Goal: Information Seeking & Learning: Find contact information

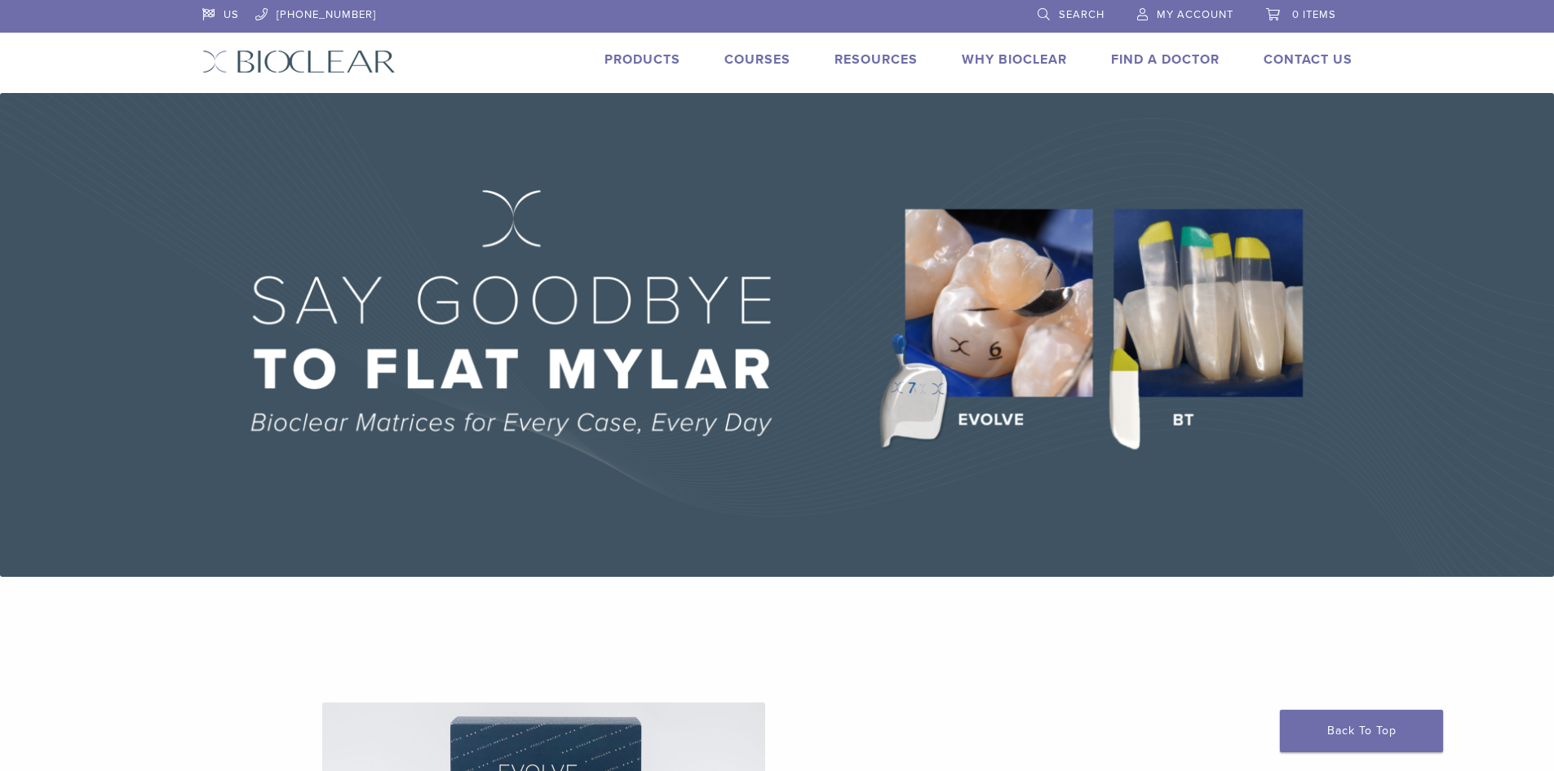
click at [1157, 59] on link "Find A Doctor" at bounding box center [1165, 59] width 108 height 16
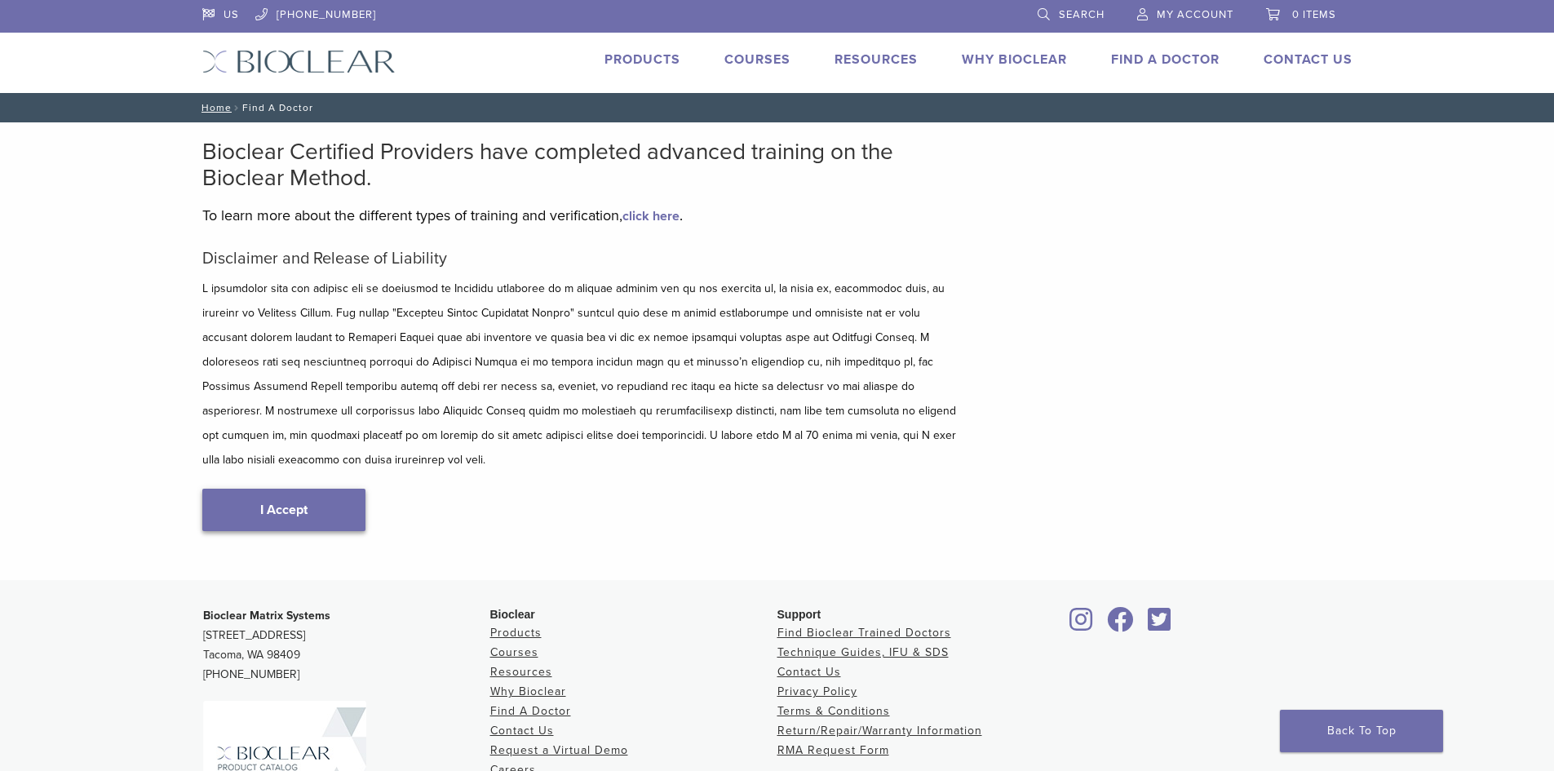
click at [247, 493] on link "I Accept" at bounding box center [283, 510] width 163 height 42
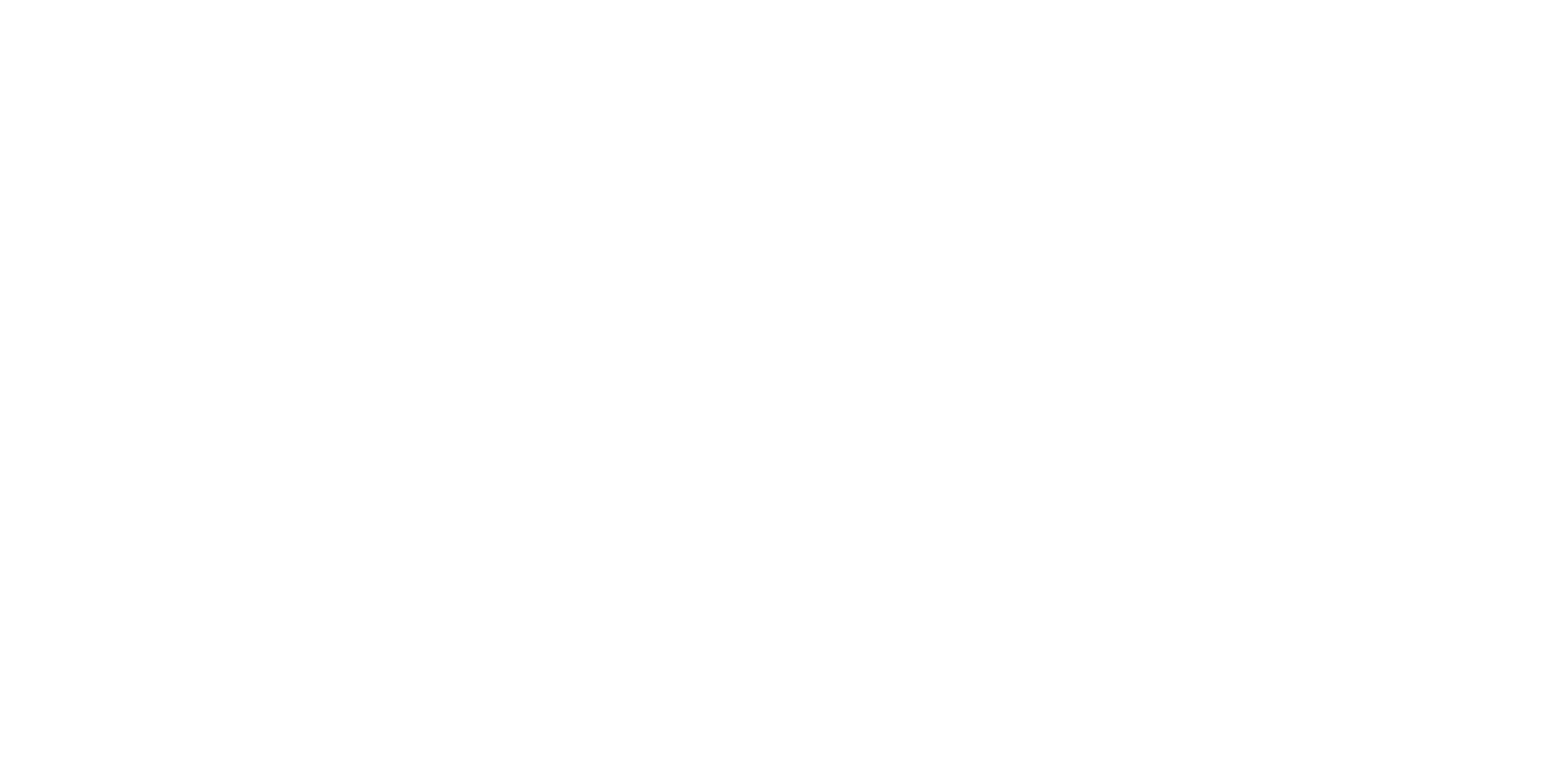
scroll to position [163, 0]
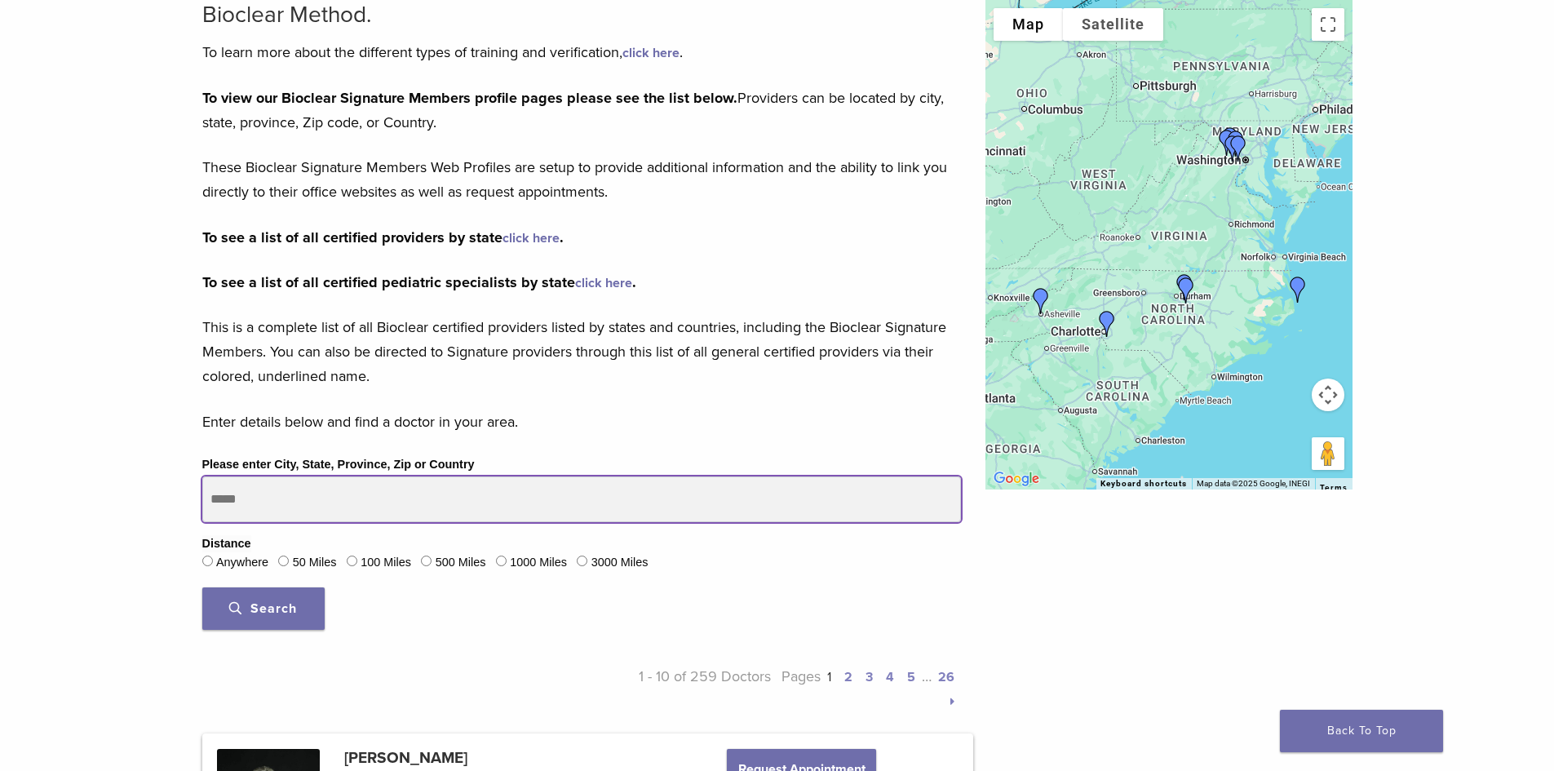
drag, startPoint x: 282, startPoint y: 494, endPoint x: 151, endPoint y: 498, distance: 131.4
type input "*****"
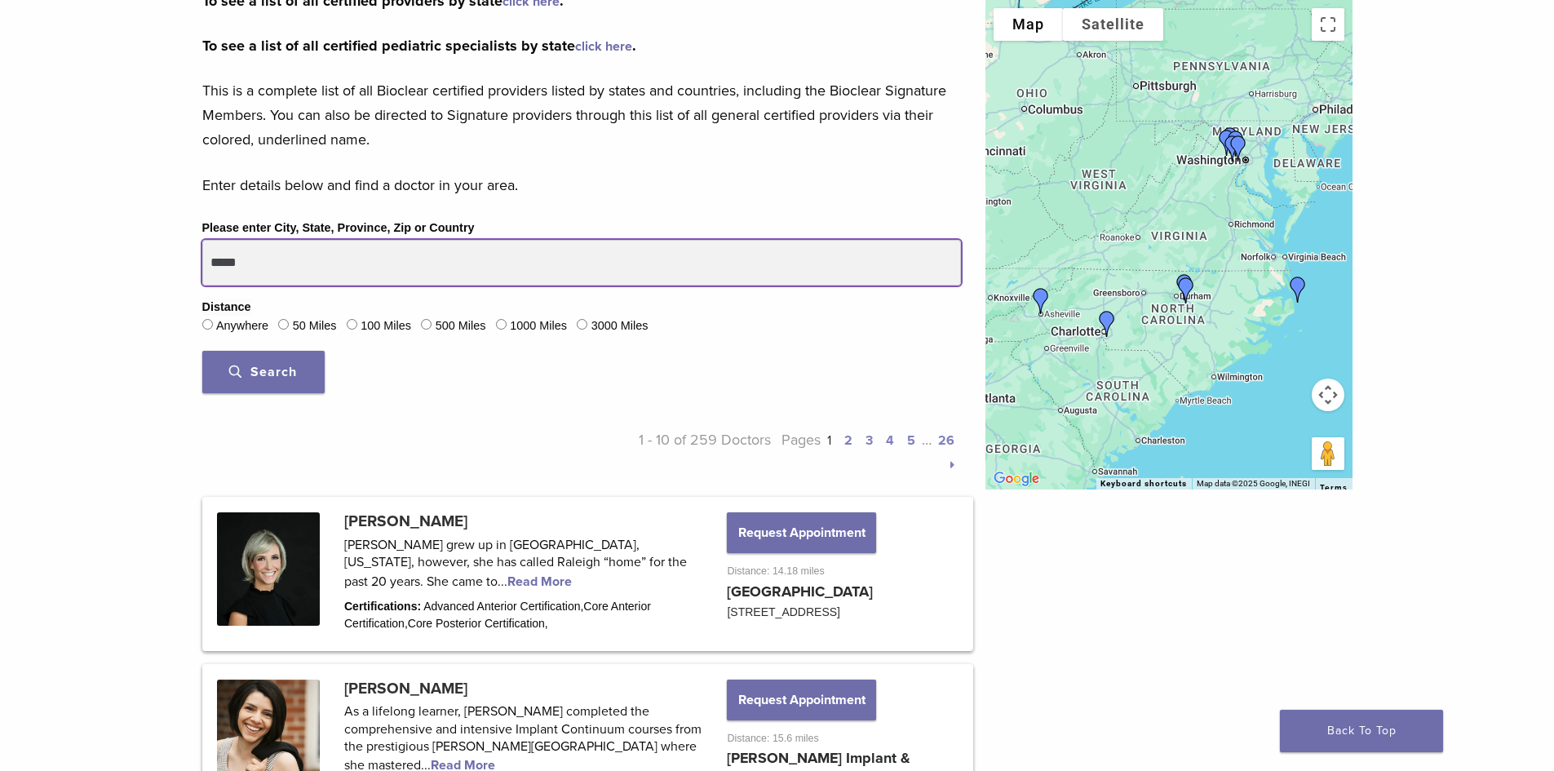
scroll to position [408, 0]
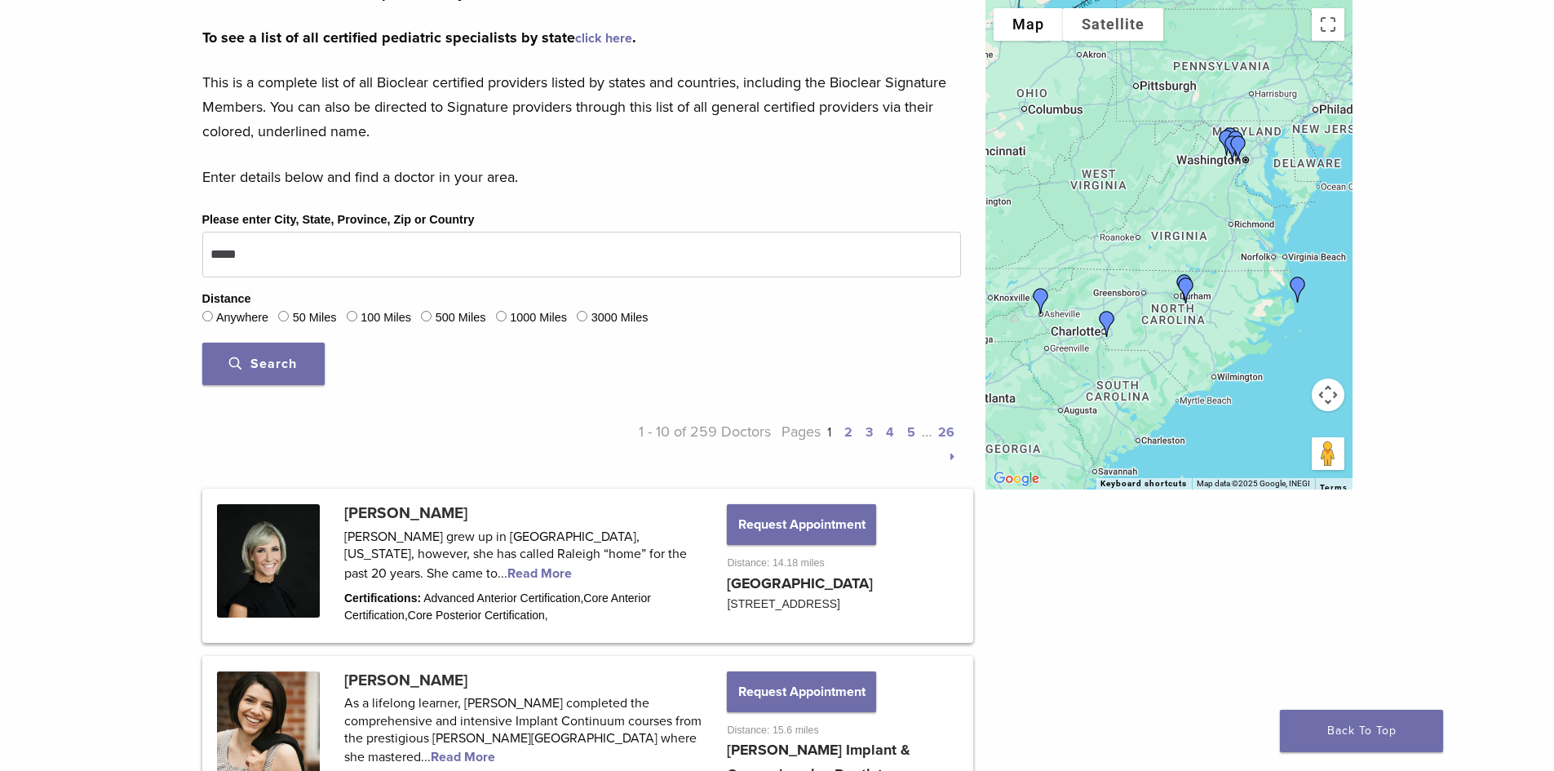
click at [276, 357] on span "Search" at bounding box center [263, 364] width 68 height 16
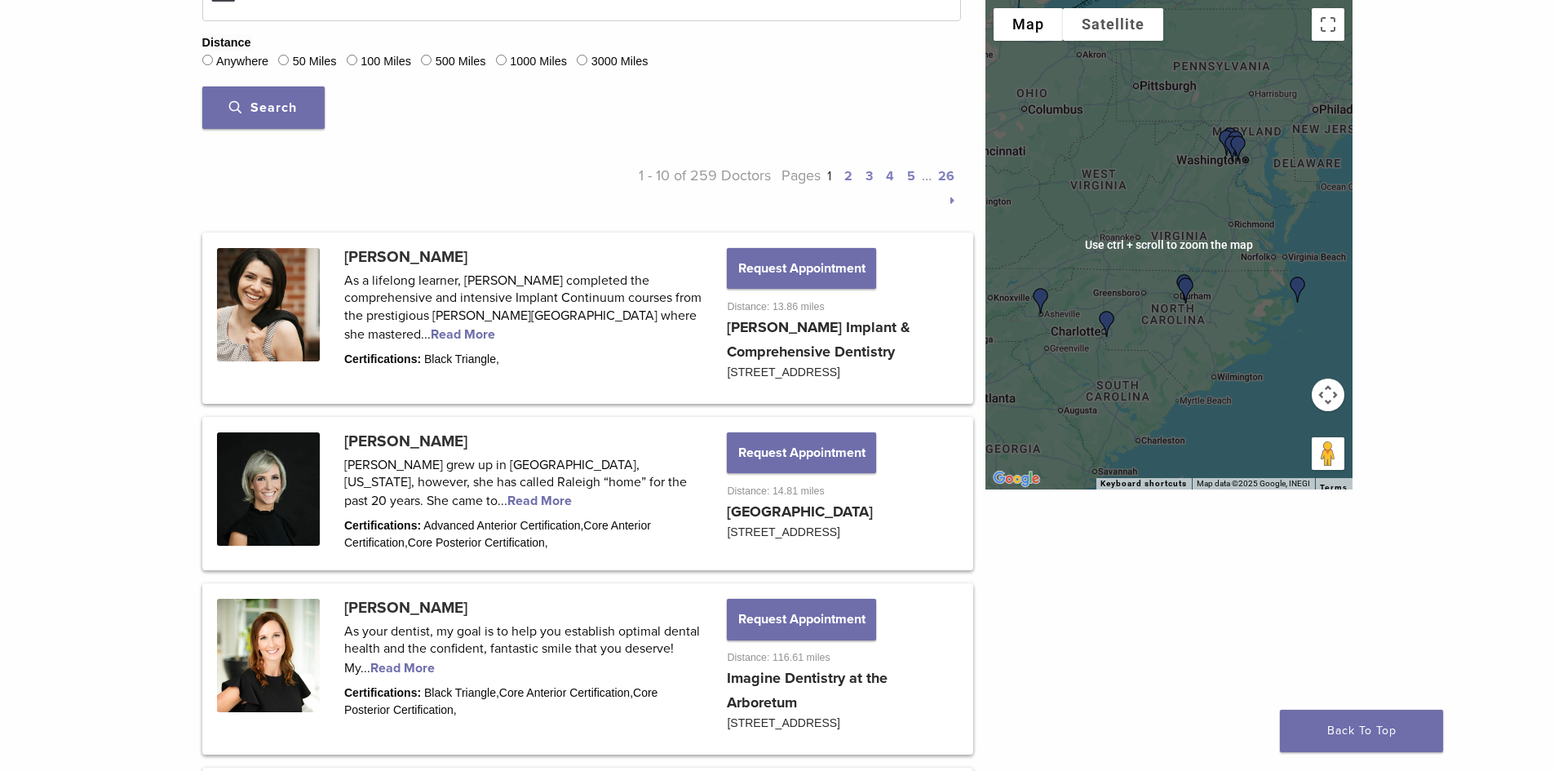
scroll to position [653, 0]
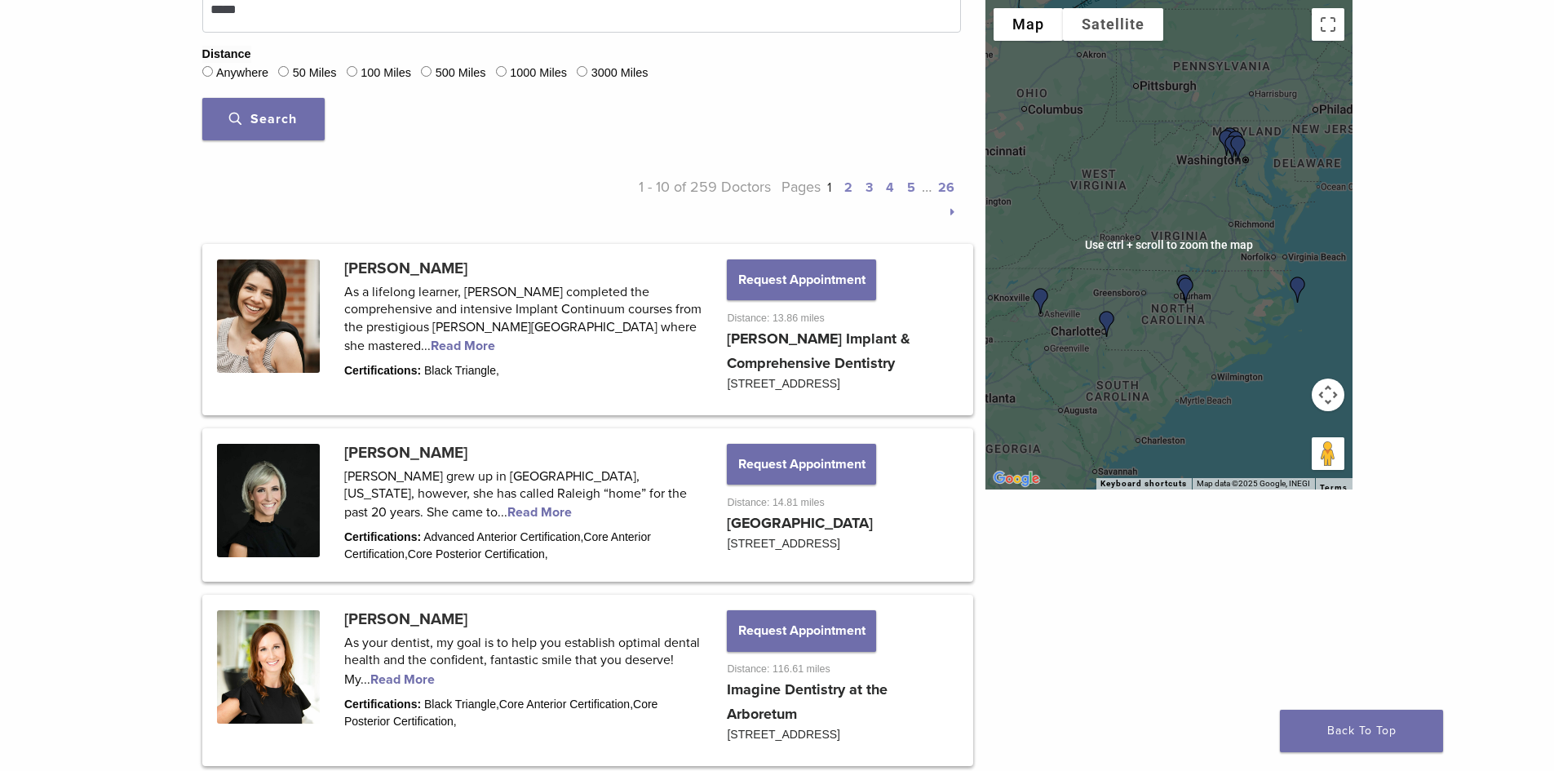
click at [1208, 302] on div at bounding box center [1168, 244] width 367 height 489
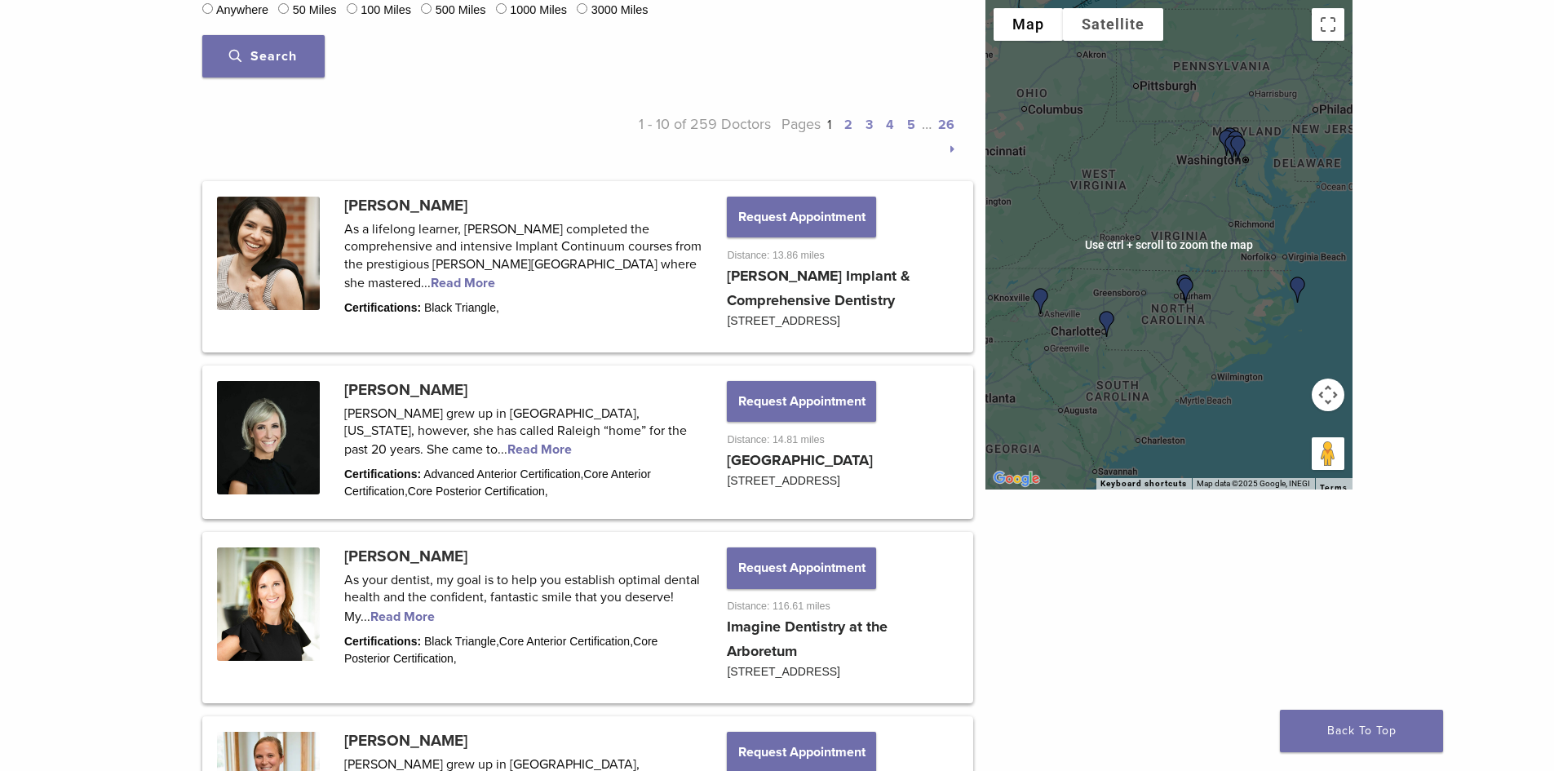
scroll to position [734, 0]
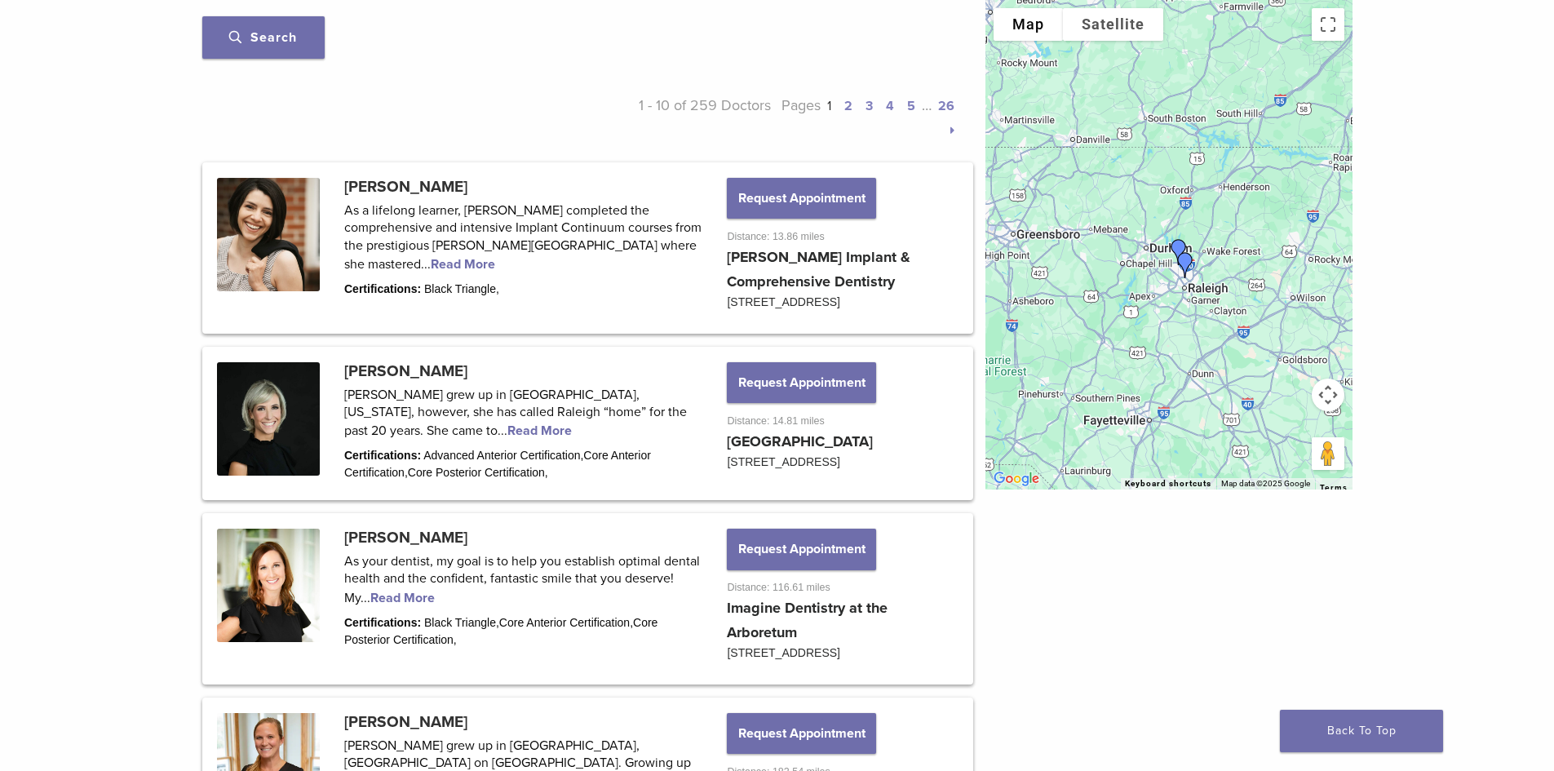
drag, startPoint x: 1172, startPoint y: 240, endPoint x: 1227, endPoint y: 281, distance: 68.7
click at [1227, 281] on div at bounding box center [1168, 244] width 367 height 489
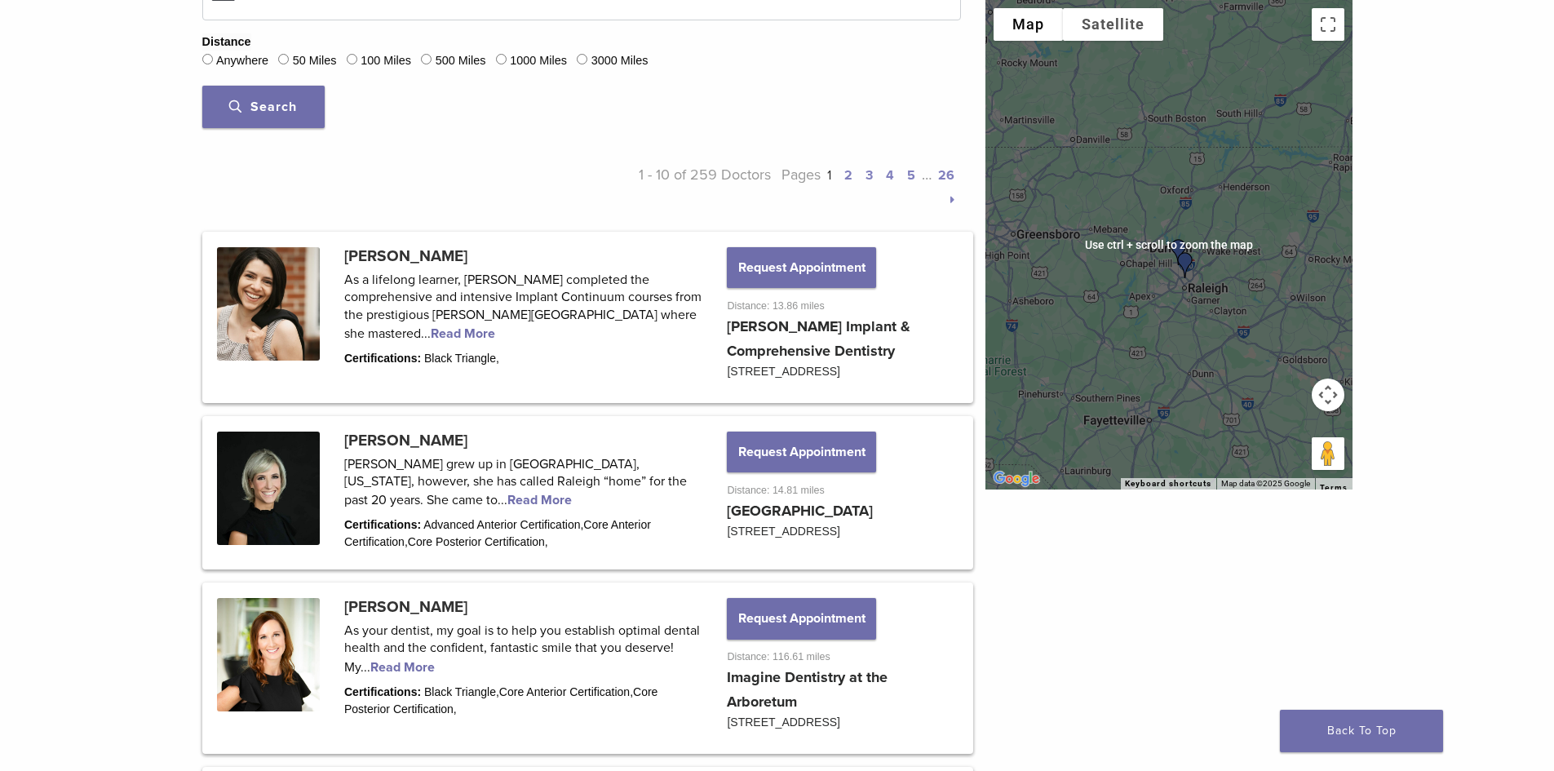
scroll to position [571, 0]
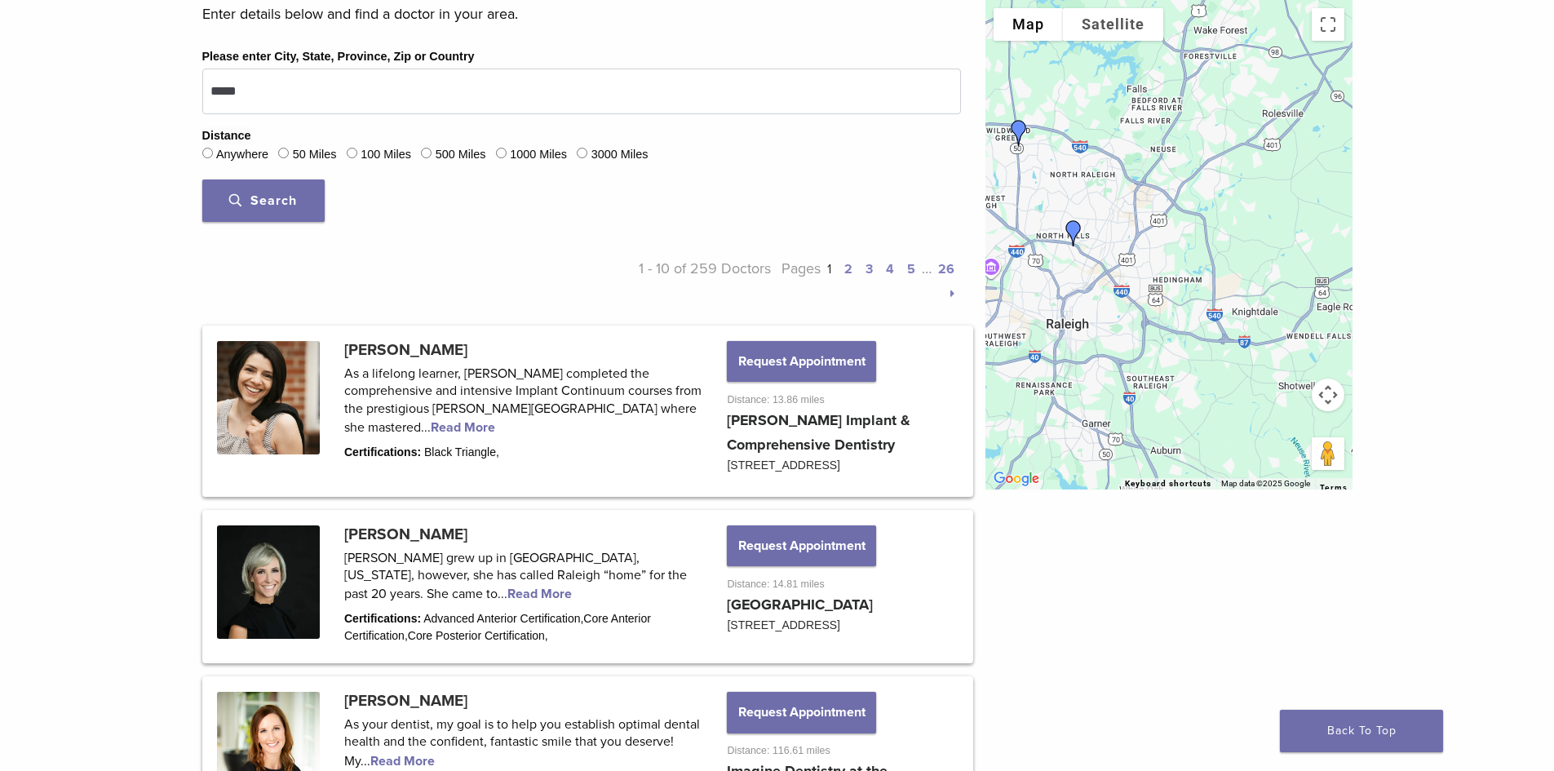
drag, startPoint x: 1121, startPoint y: 184, endPoint x: 1198, endPoint y: 213, distance: 82.9
click at [1198, 213] on div at bounding box center [1168, 244] width 367 height 489
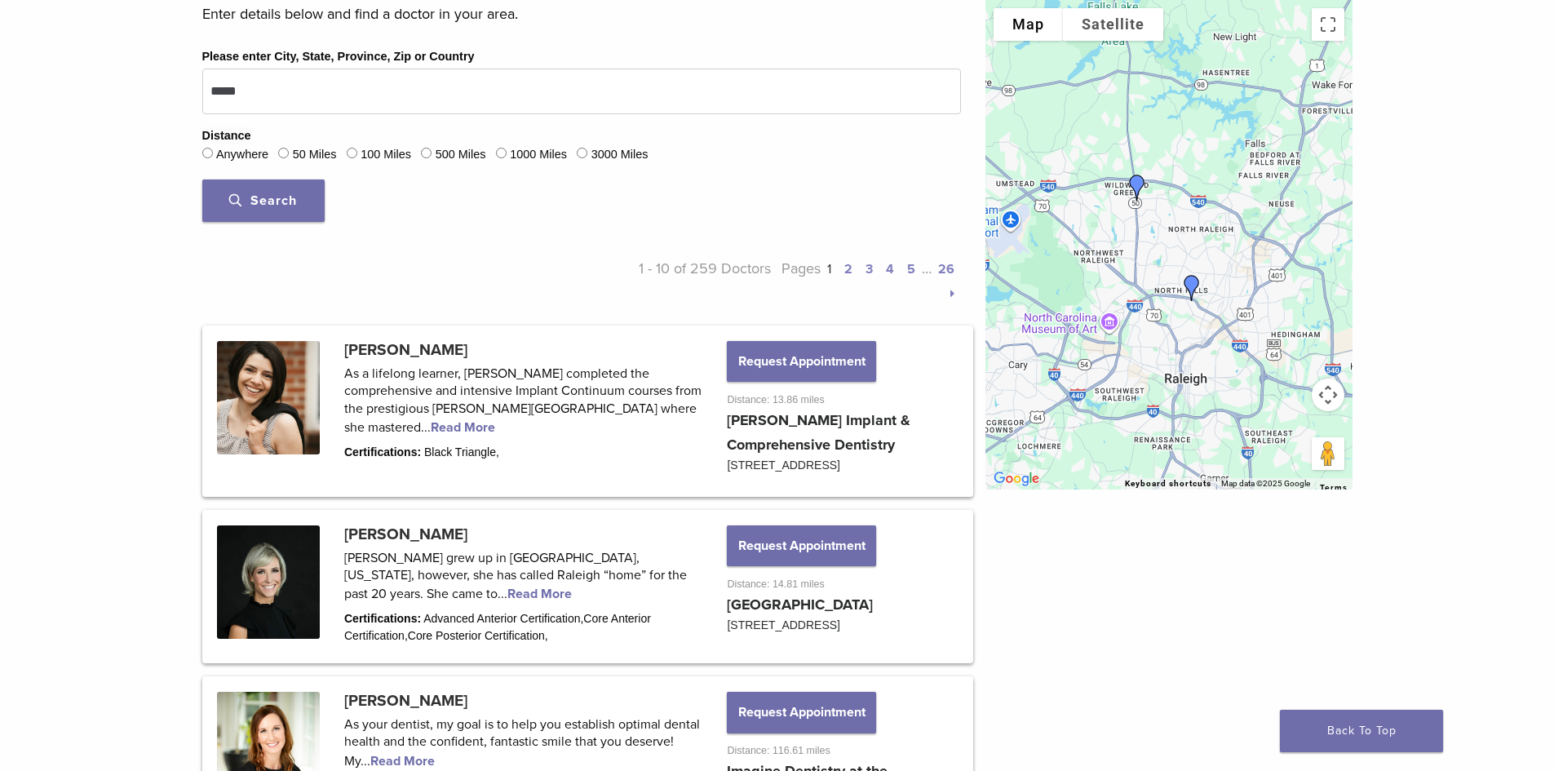
drag, startPoint x: 1093, startPoint y: 181, endPoint x: 1213, endPoint y: 237, distance: 132.4
click at [1213, 237] on div at bounding box center [1168, 244] width 367 height 489
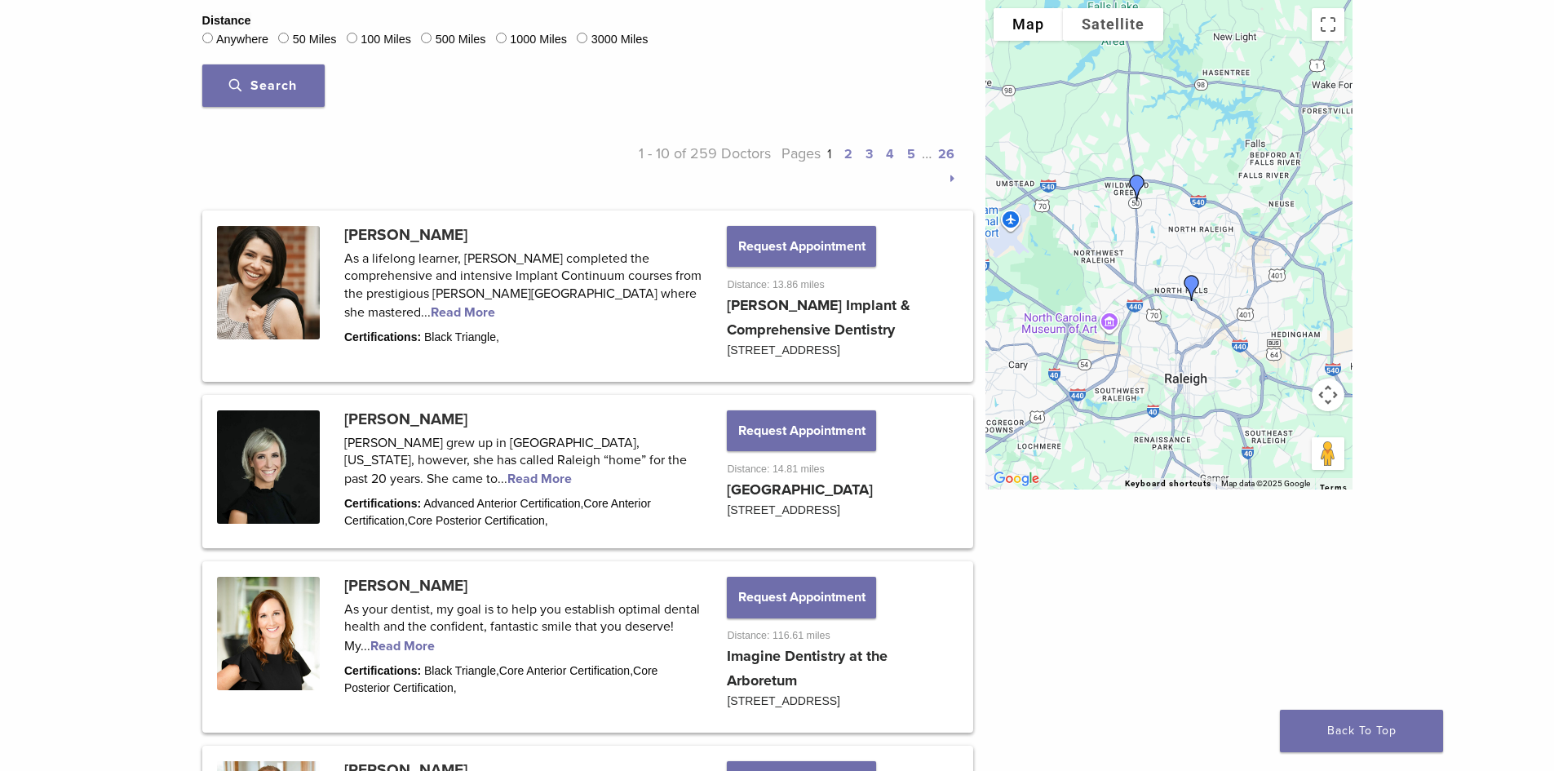
scroll to position [675, 0]
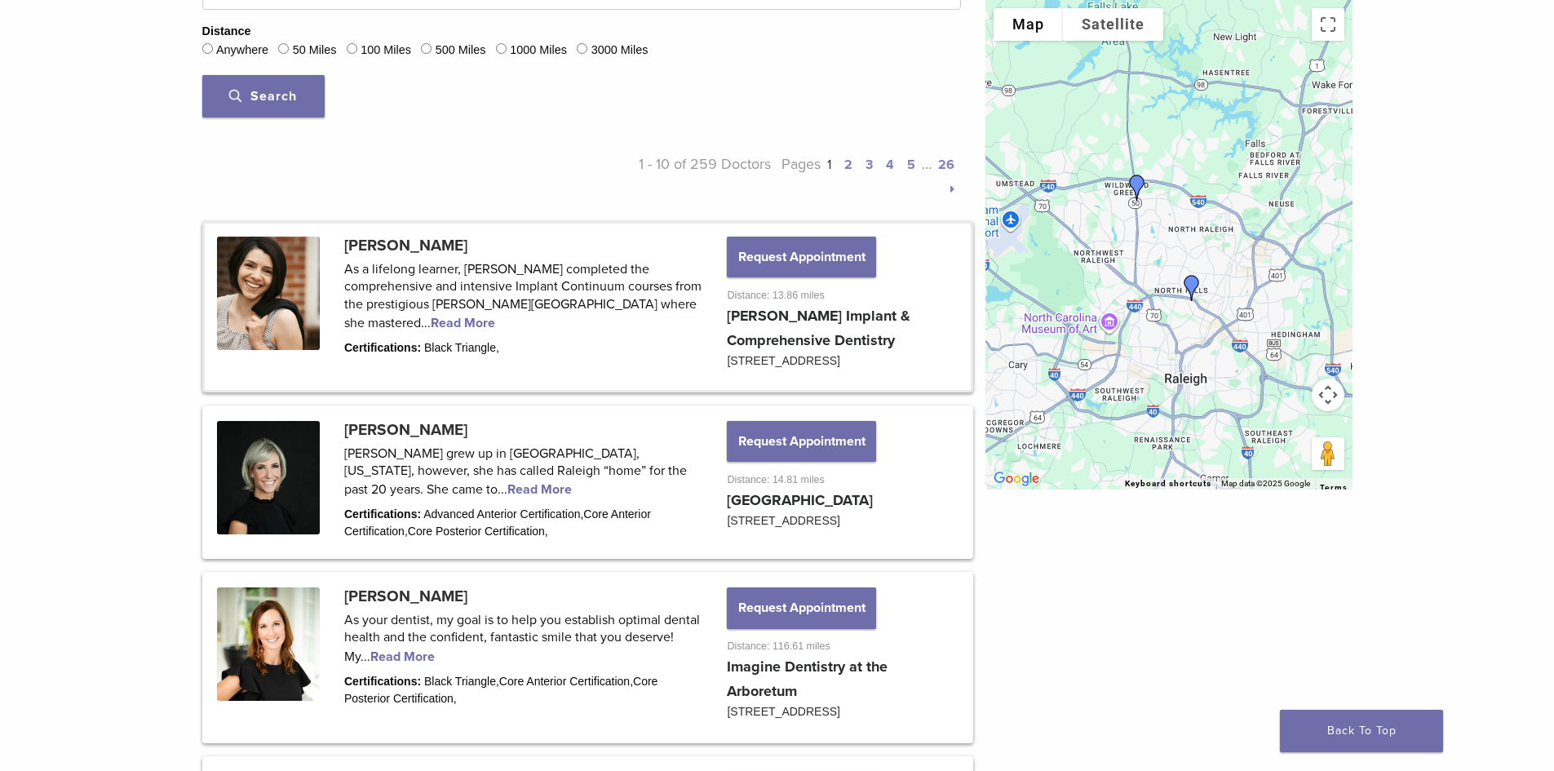
click at [669, 307] on link at bounding box center [588, 306] width 766 height 166
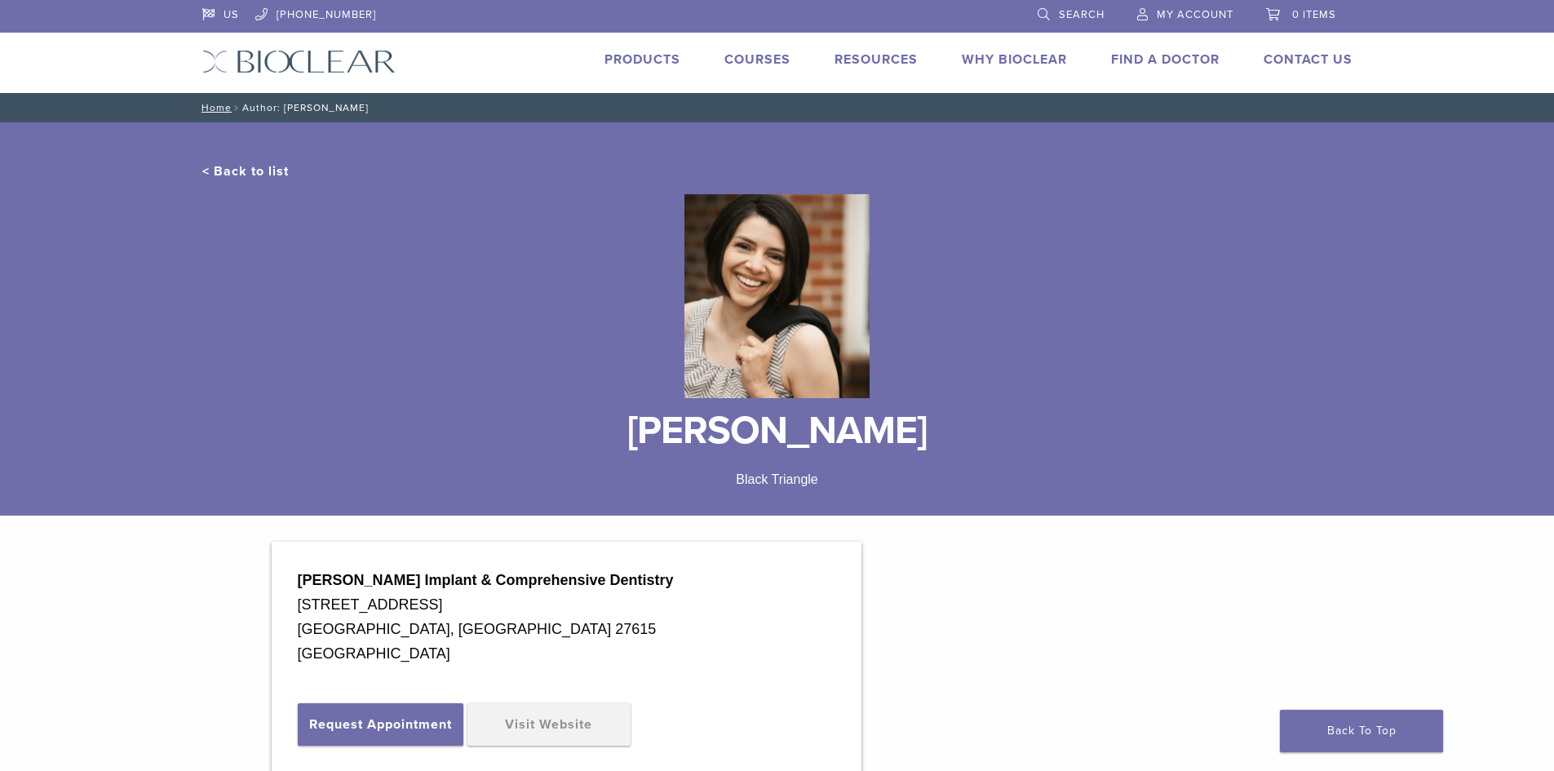
click at [220, 168] on link "< Back to list" at bounding box center [245, 171] width 86 height 16
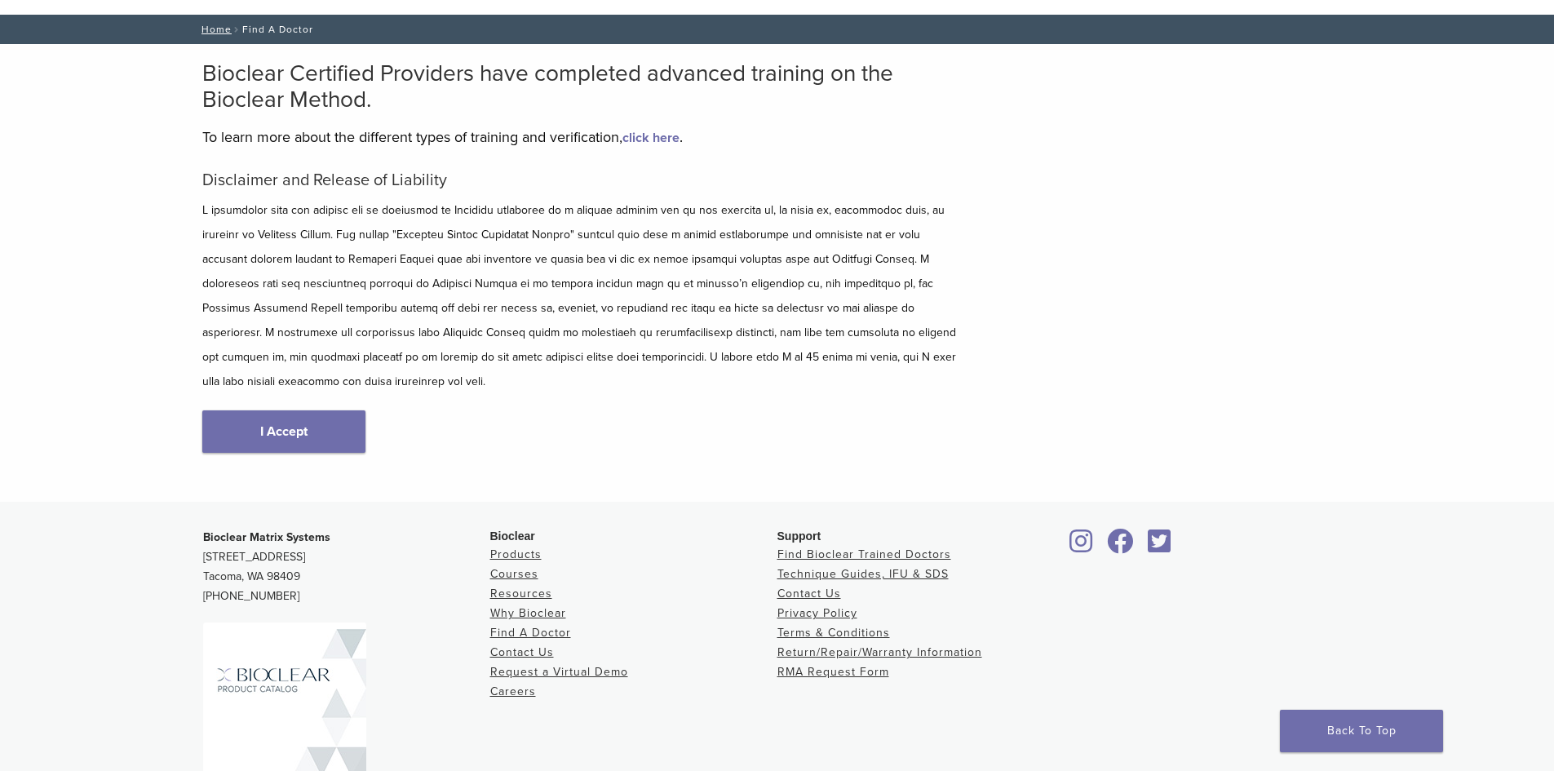
scroll to position [86, 0]
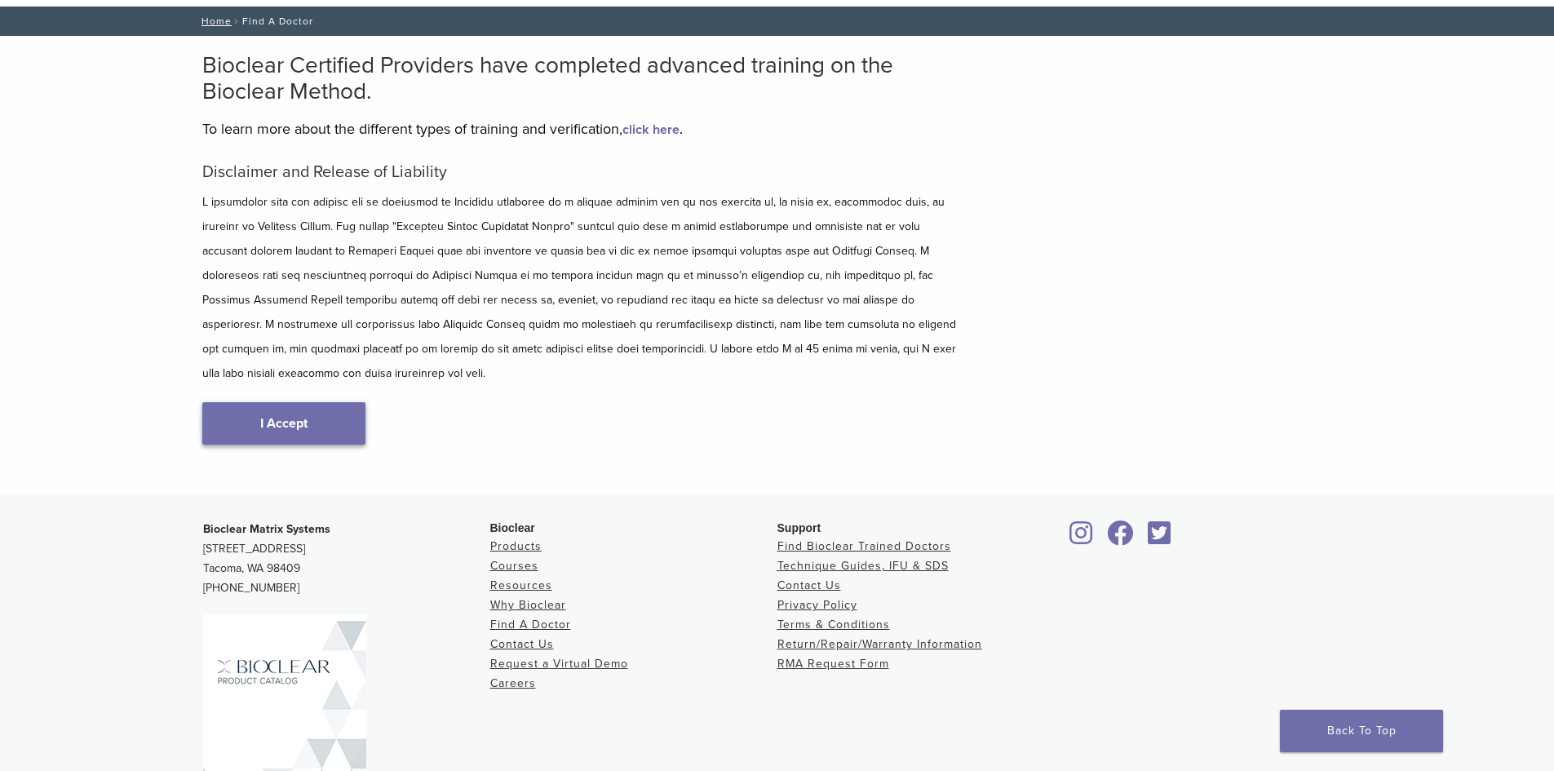
click at [290, 402] on link "I Accept" at bounding box center [283, 423] width 163 height 42
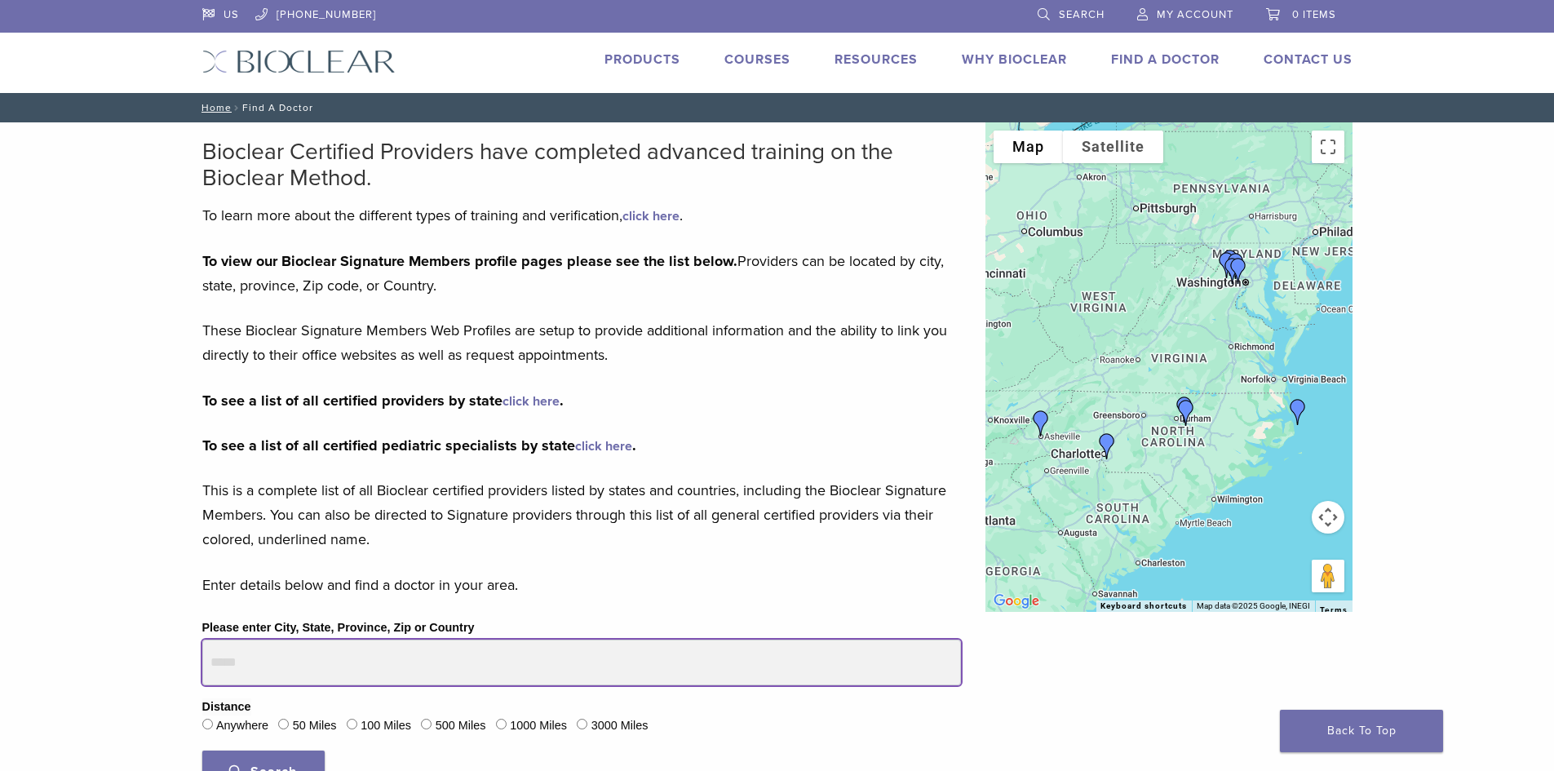
click at [291, 670] on input "Please enter City, State, Province, Zip or Country" at bounding box center [581, 662] width 759 height 46
type input "*****"
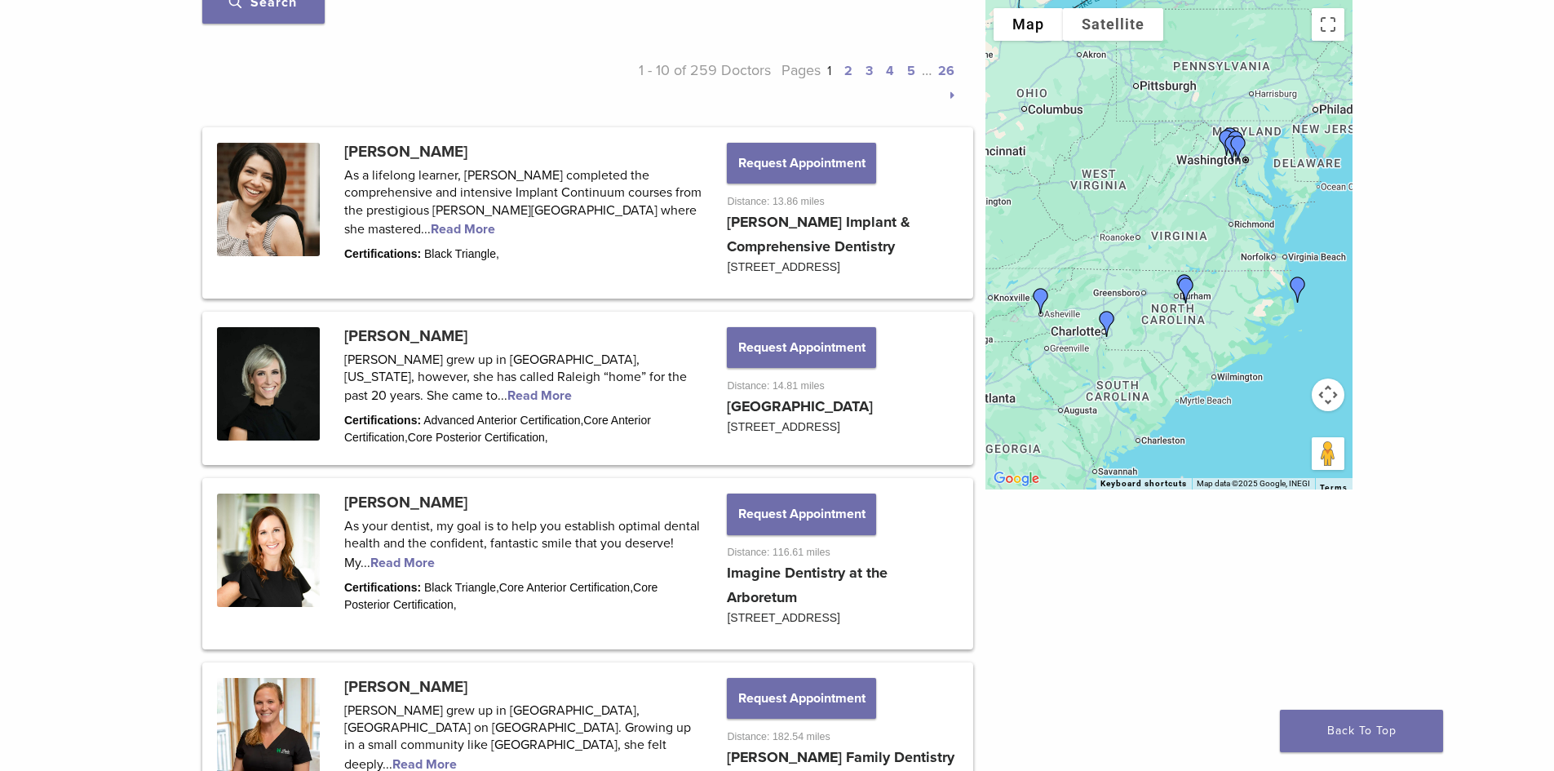
scroll to position [796, 0]
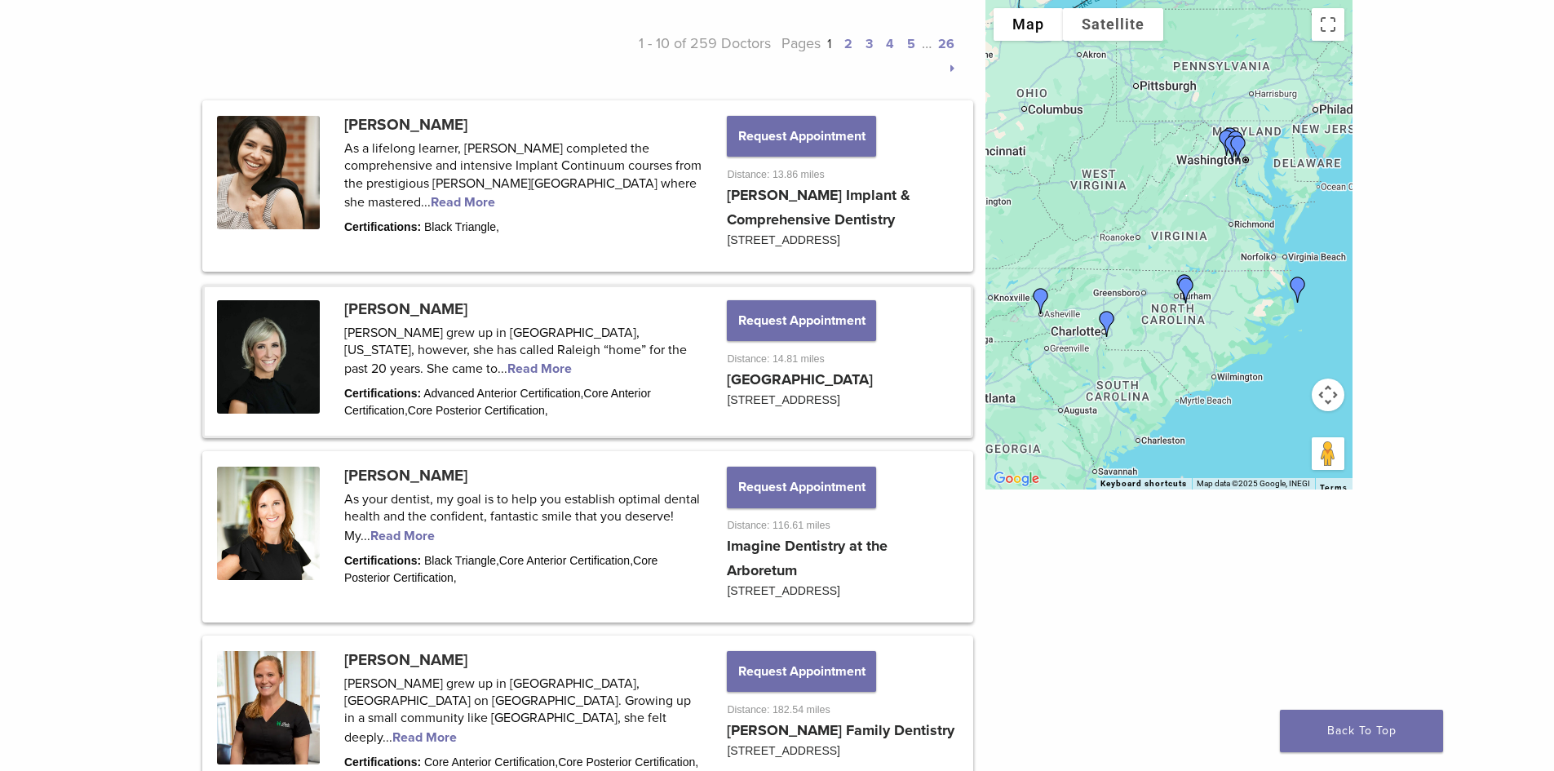
click at [410, 388] on link at bounding box center [588, 361] width 766 height 148
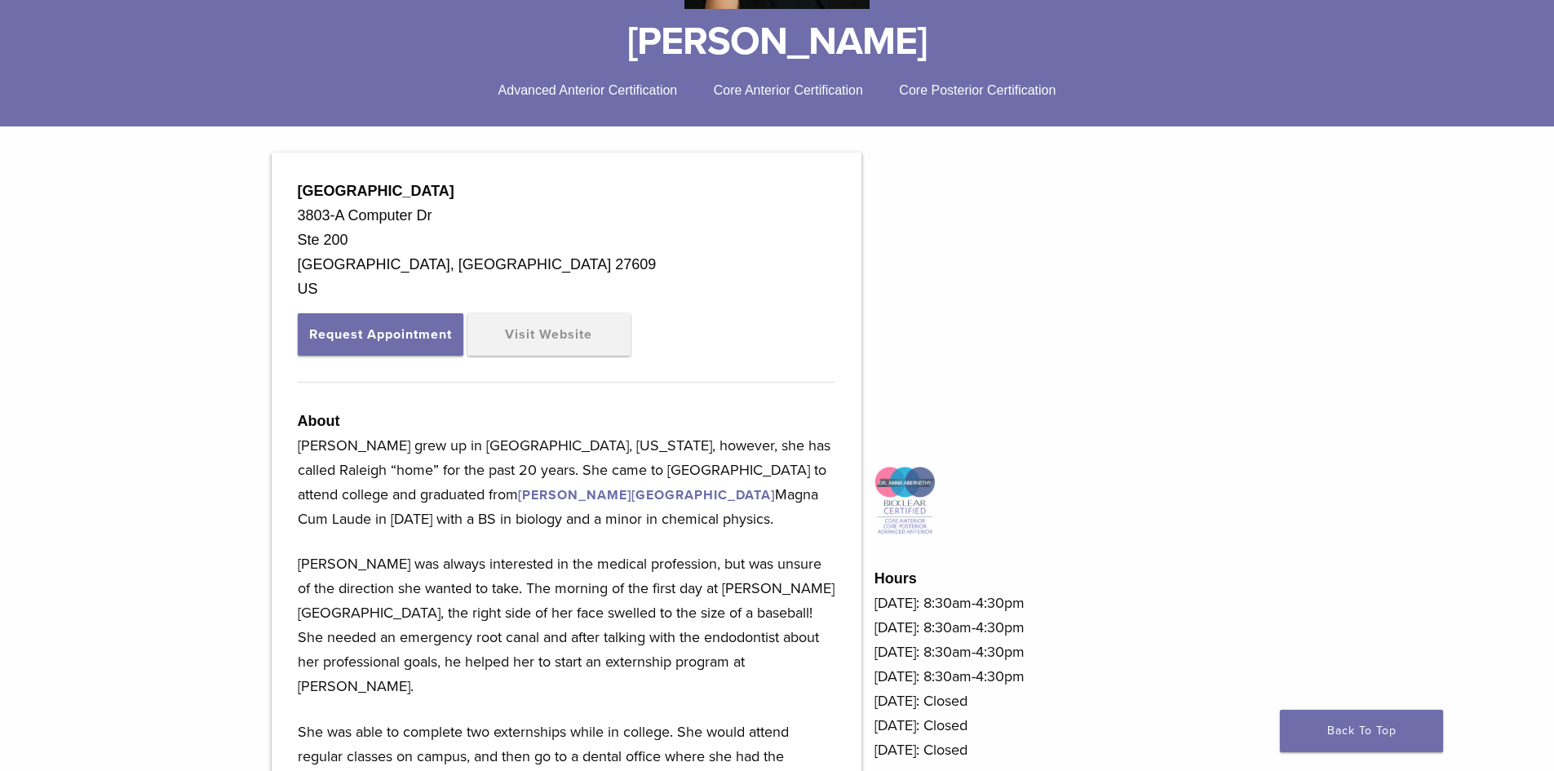
scroll to position [338, 0]
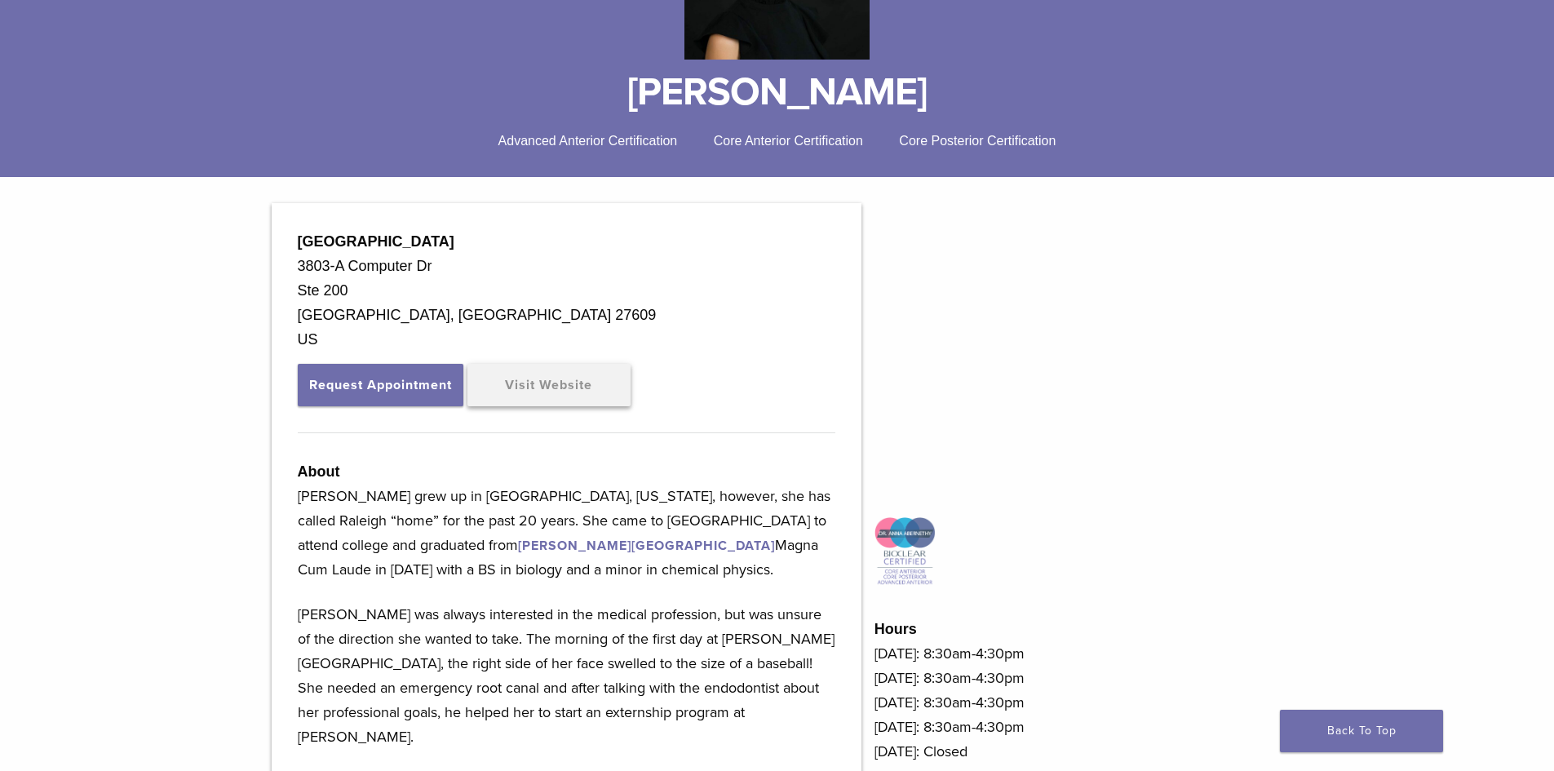
click at [556, 382] on link "Visit Website" at bounding box center [548, 385] width 163 height 42
